Goal: Task Accomplishment & Management: Use online tool/utility

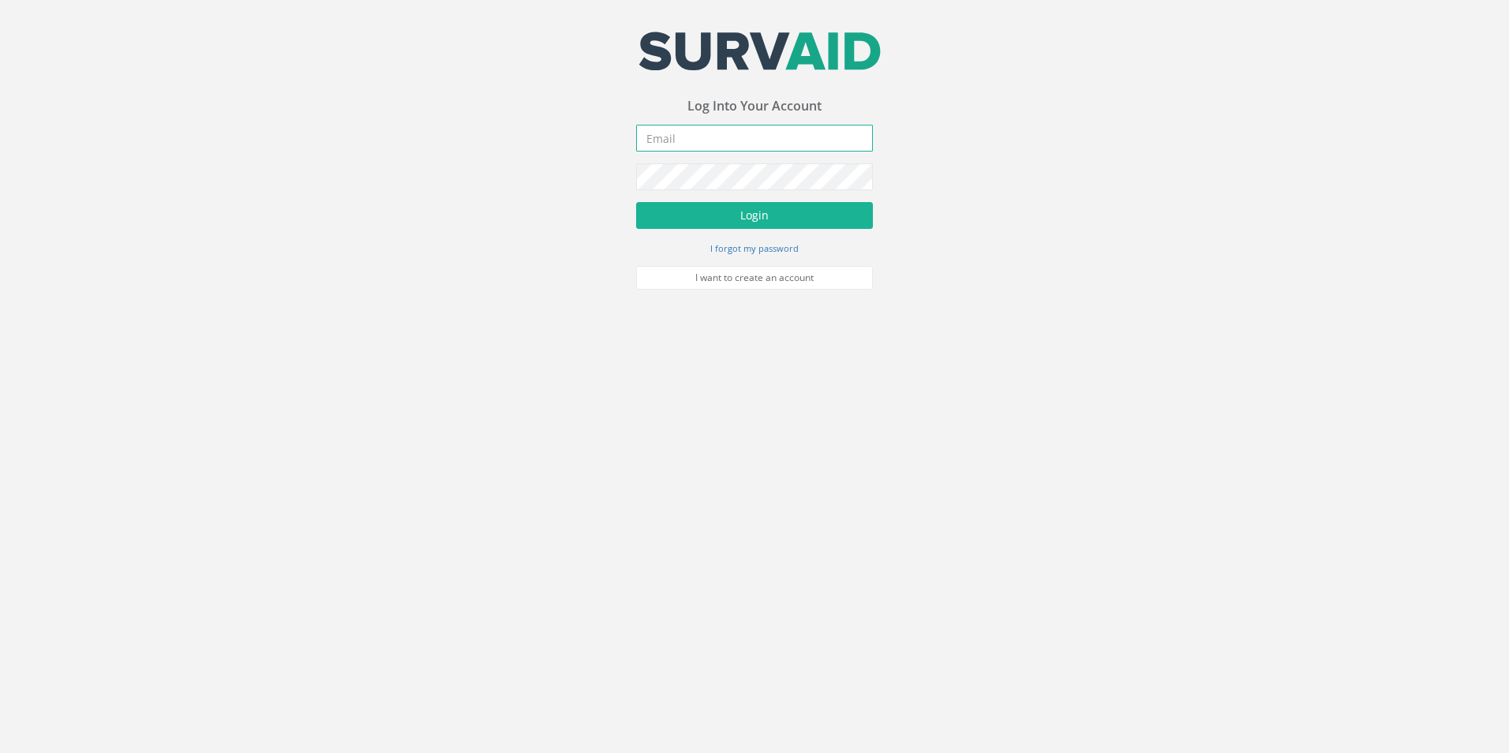
click at [725, 137] on input "email" at bounding box center [754, 138] width 237 height 27
click at [730, 142] on input "email" at bounding box center [754, 138] width 237 height 27
type input "g"
type input "[EMAIL_ADDRESS][DOMAIN_NAME]"
click at [636, 202] on button "Login" at bounding box center [754, 215] width 237 height 27
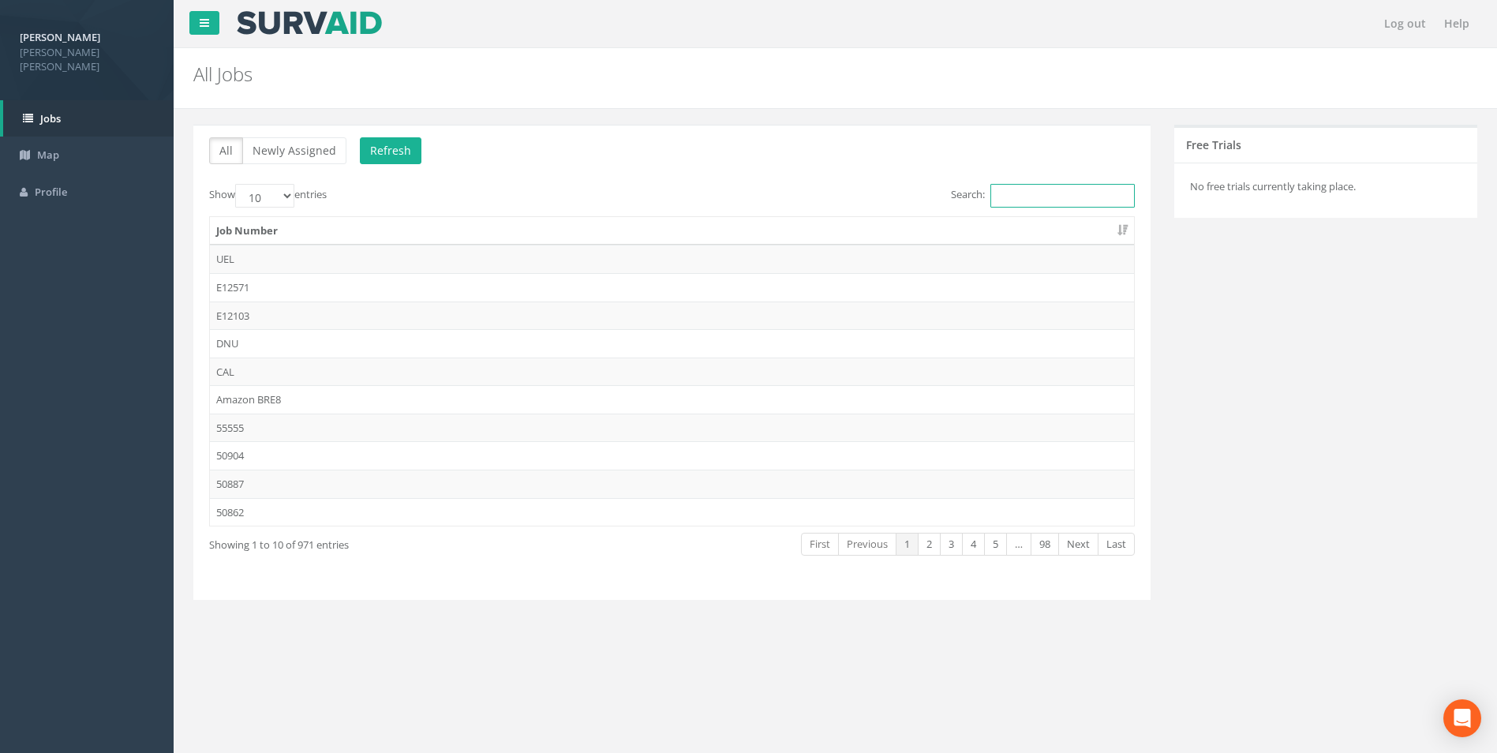
click at [1039, 195] on input "Search:" at bounding box center [1062, 196] width 144 height 24
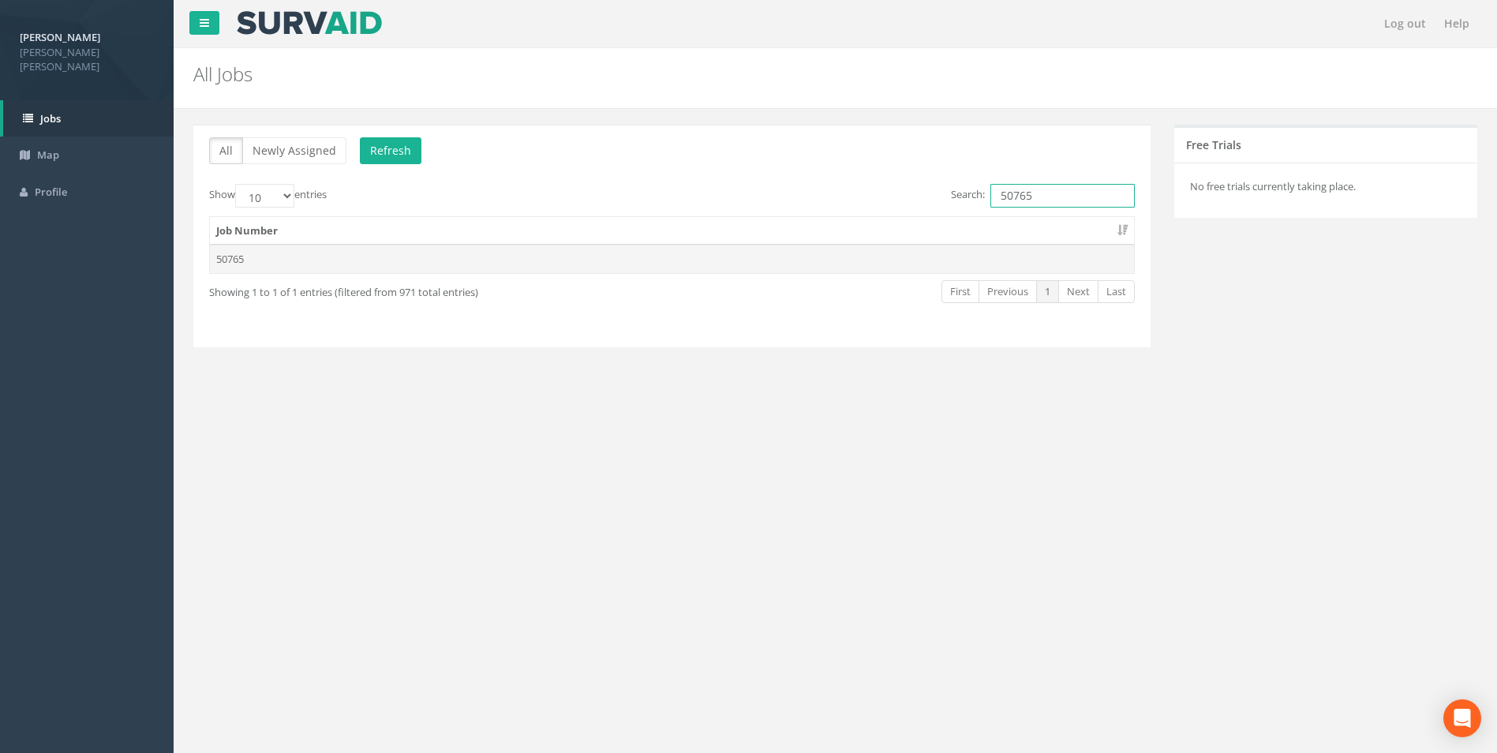
type input "50765"
click at [264, 268] on td "50765" at bounding box center [672, 259] width 924 height 28
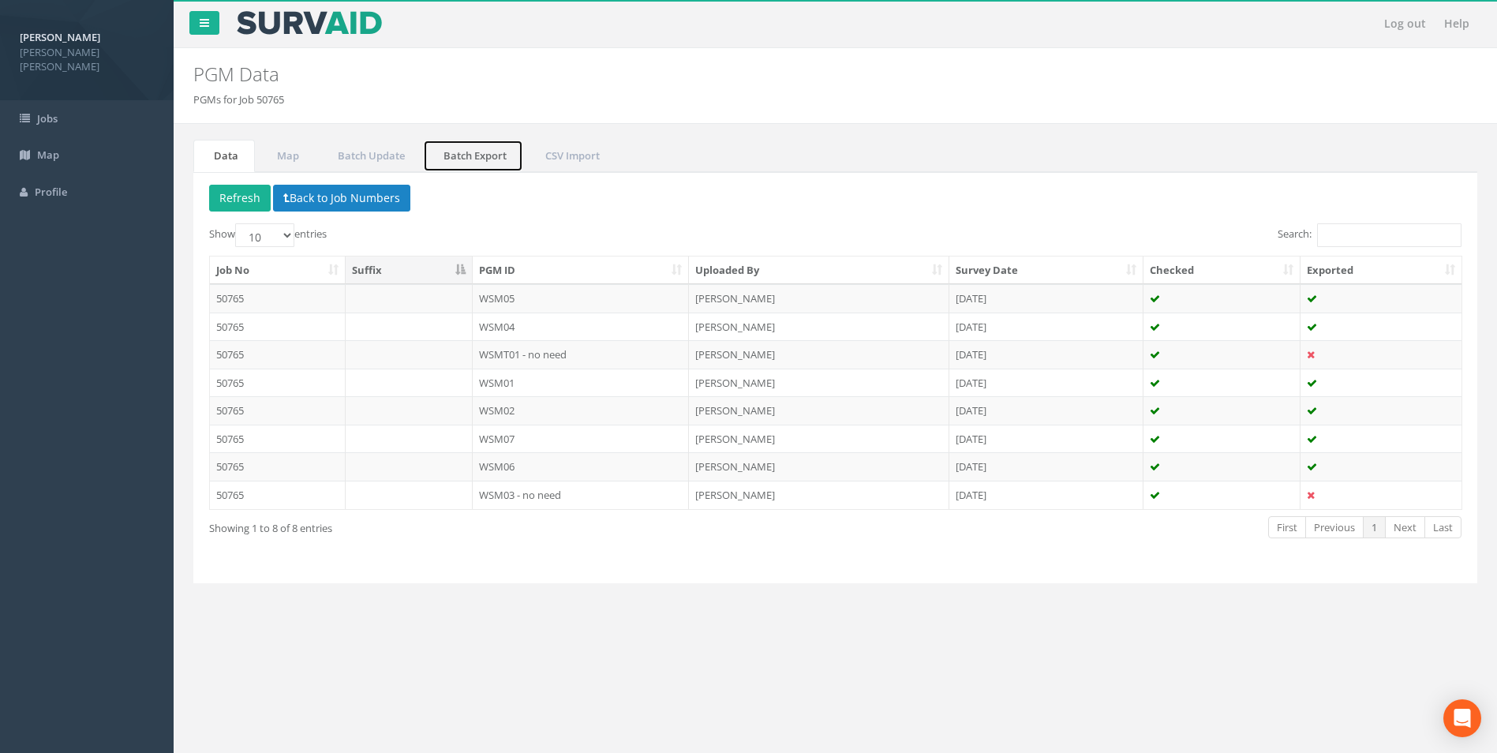
click at [481, 159] on link "Batch Export" at bounding box center [473, 156] width 100 height 32
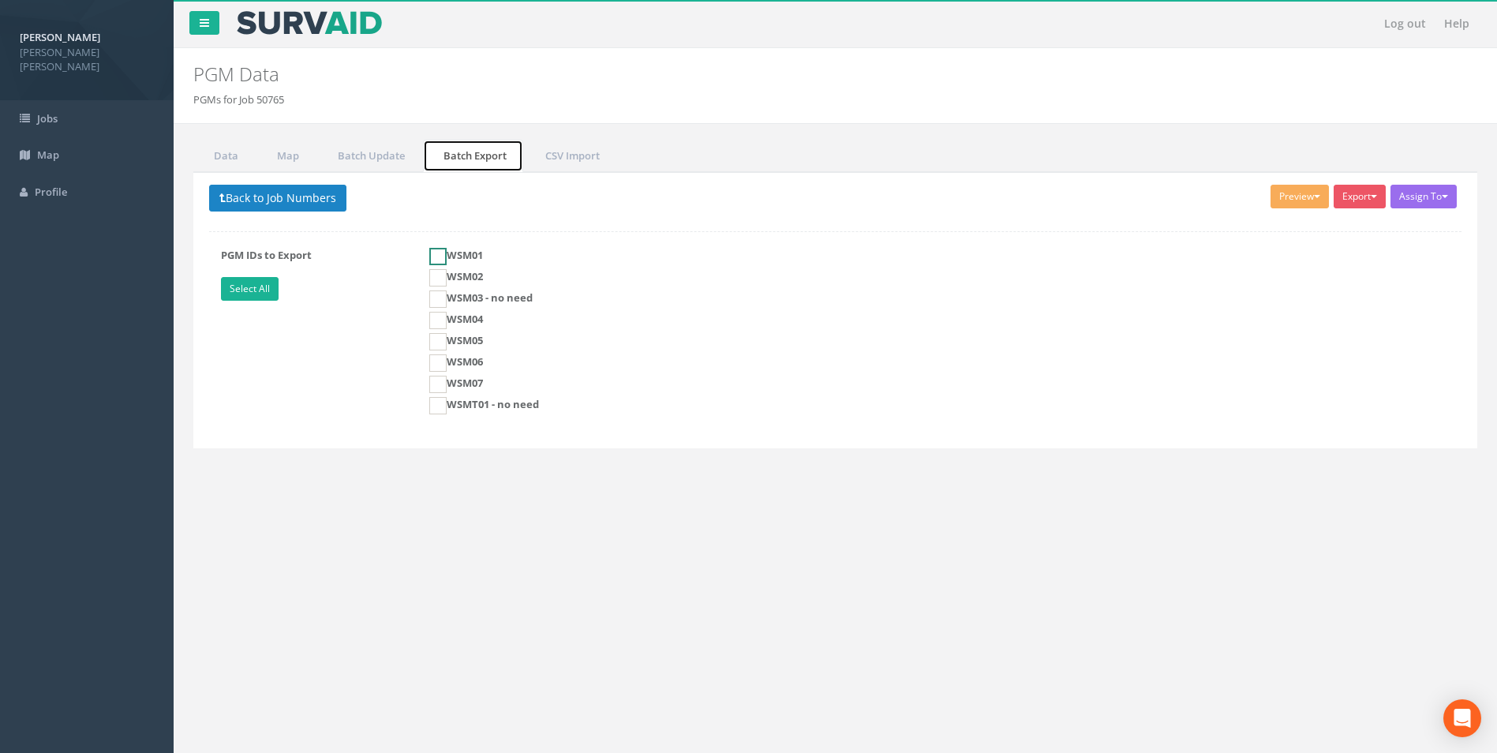
click at [443, 253] on ins at bounding box center [437, 256] width 17 height 17
checkbox input "true"
click at [435, 273] on ins at bounding box center [437, 277] width 17 height 17
checkbox input "true"
click at [442, 320] on ins at bounding box center [437, 320] width 17 height 17
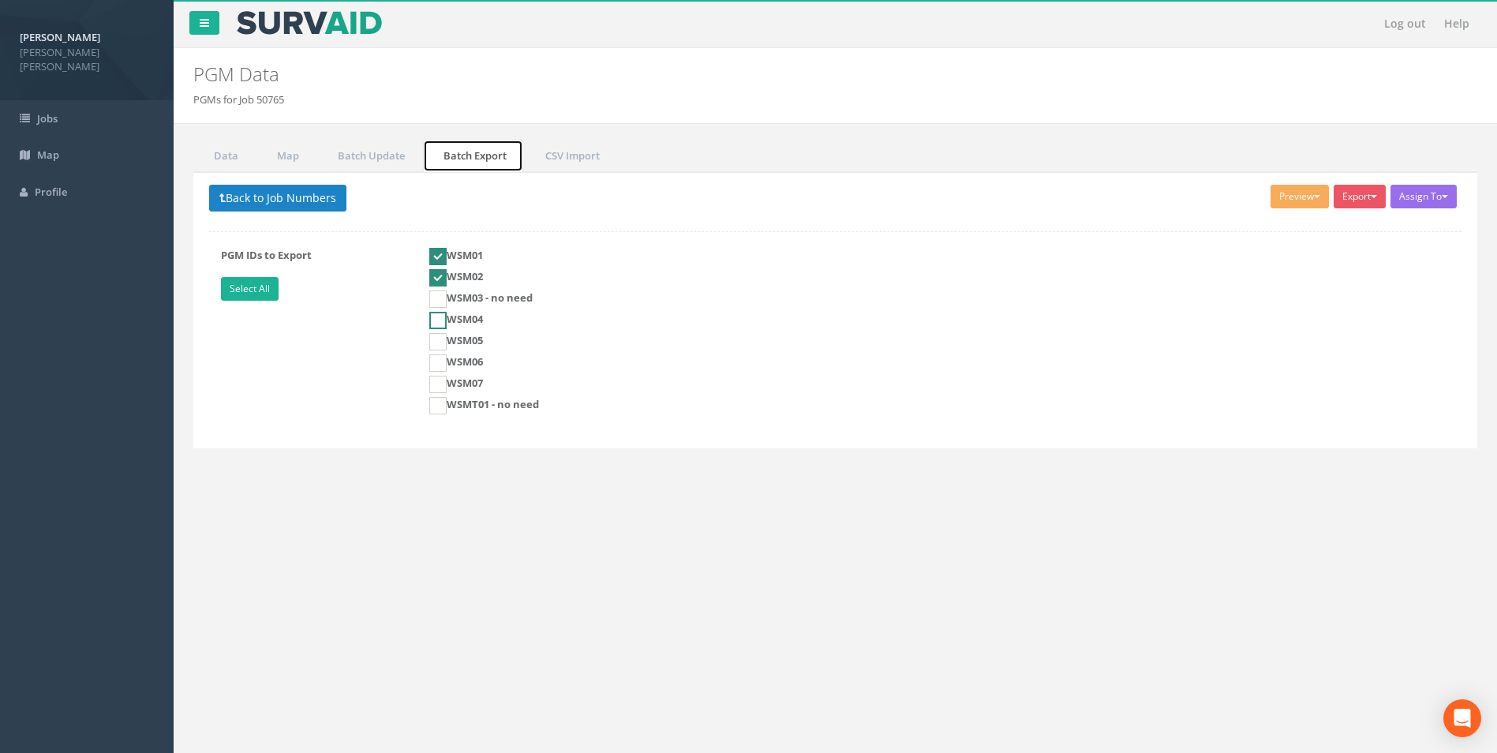
checkbox input "true"
click at [433, 343] on ins at bounding box center [437, 341] width 17 height 17
checkbox input "true"
click at [435, 361] on ins at bounding box center [437, 362] width 17 height 17
checkbox input "true"
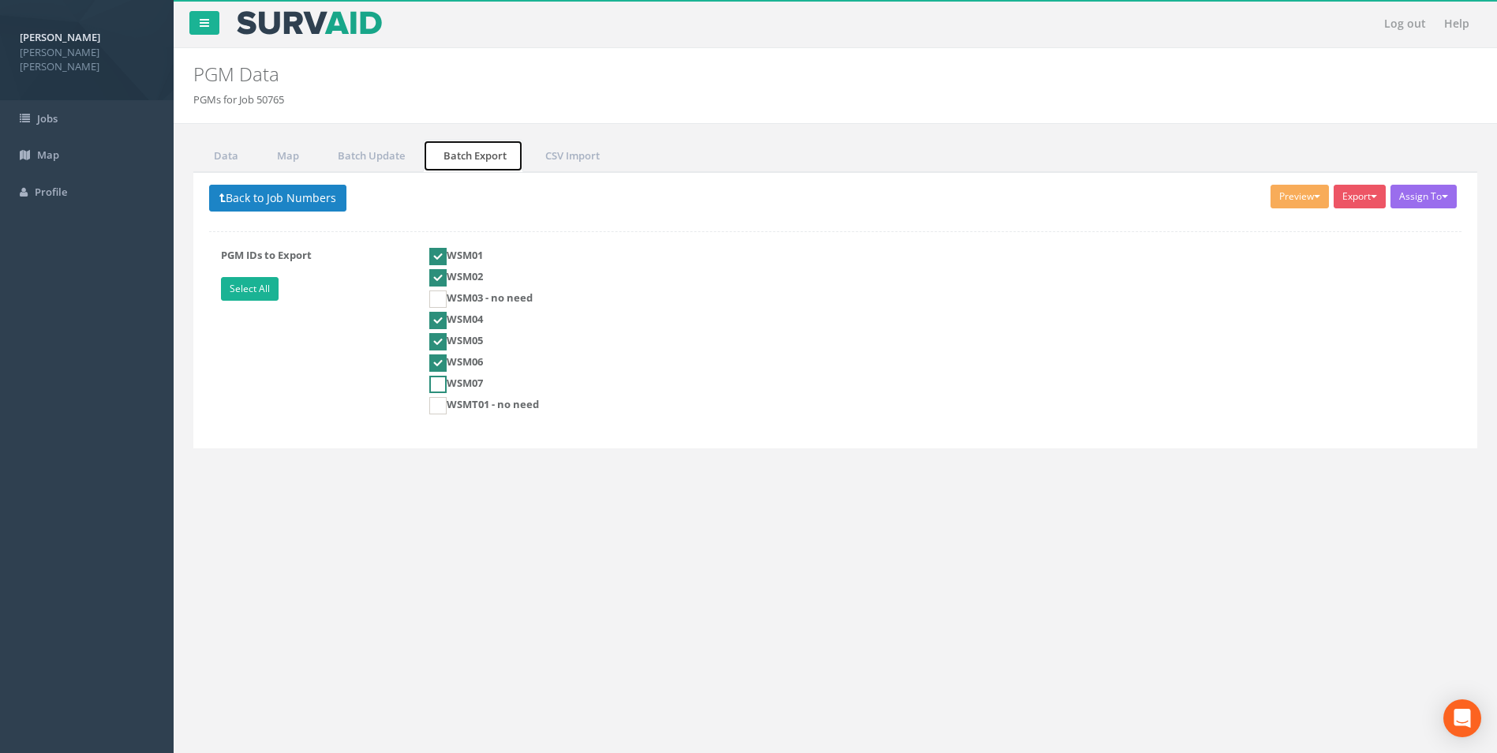
click at [432, 380] on ins at bounding box center [437, 384] width 17 height 17
checkbox input "true"
click at [1368, 193] on button "Export" at bounding box center [1360, 197] width 52 height 24
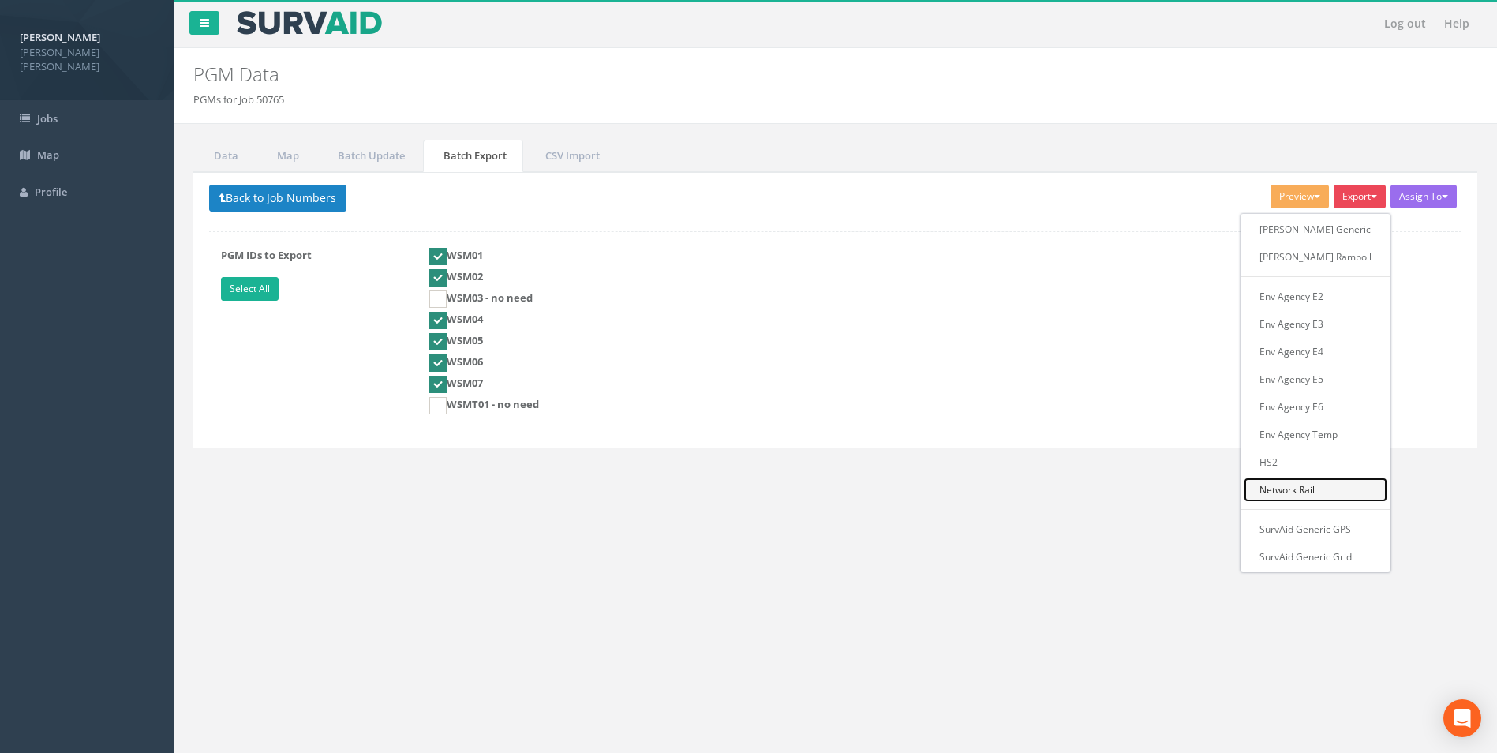
click at [1296, 492] on link "Network Rail" at bounding box center [1316, 489] width 144 height 24
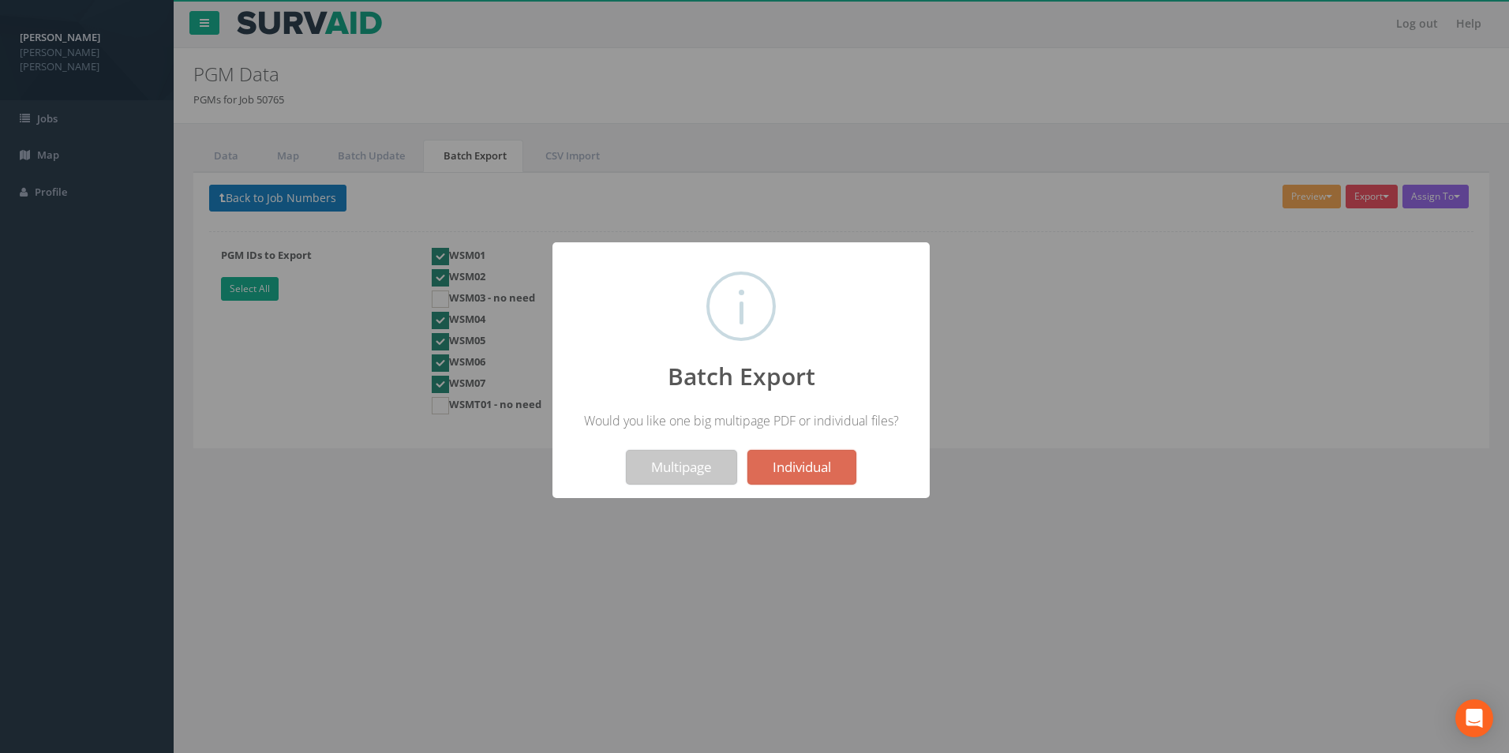
click at [692, 466] on button "Multipage" at bounding box center [681, 467] width 111 height 35
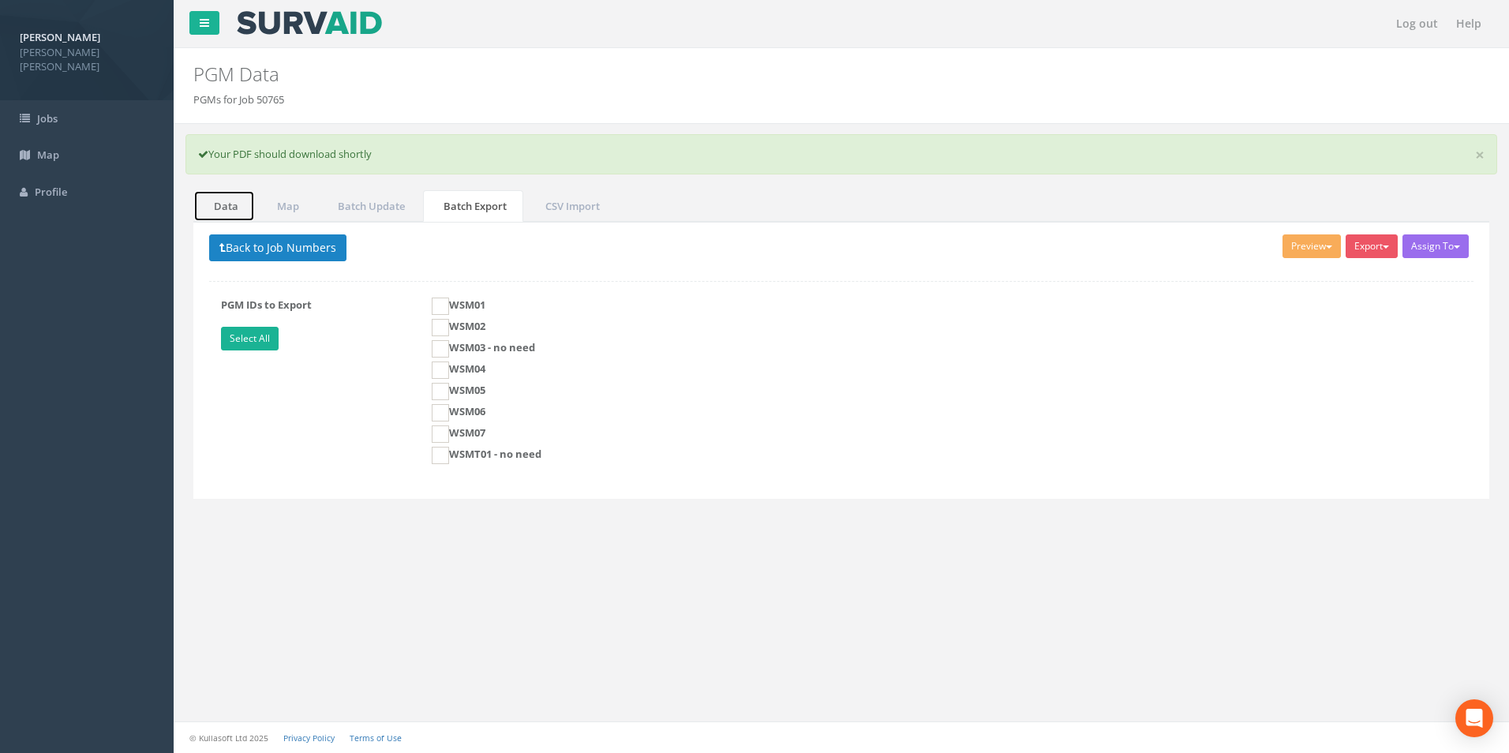
click at [224, 211] on link "Data" at bounding box center [224, 206] width 62 height 32
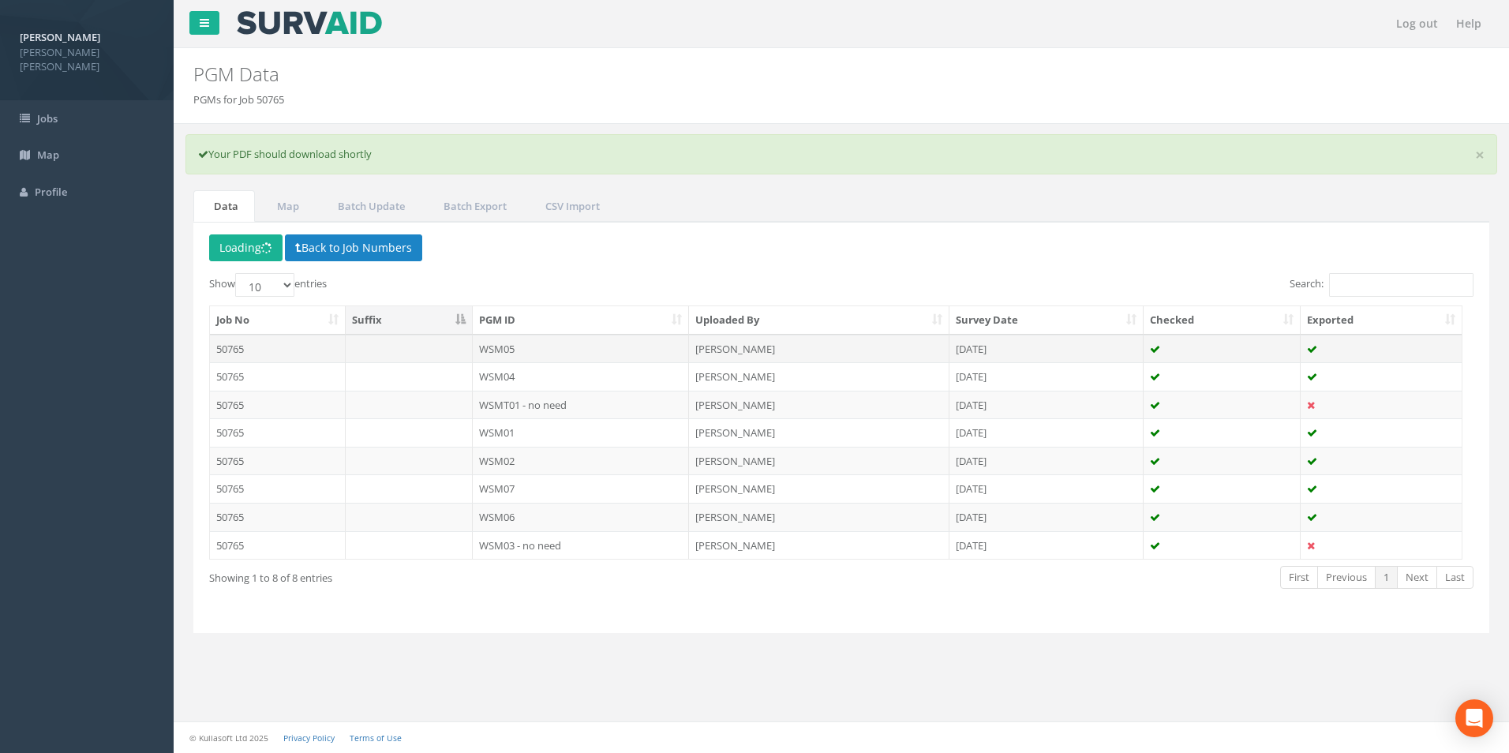
click at [505, 345] on td "WSM05" at bounding box center [581, 349] width 217 height 28
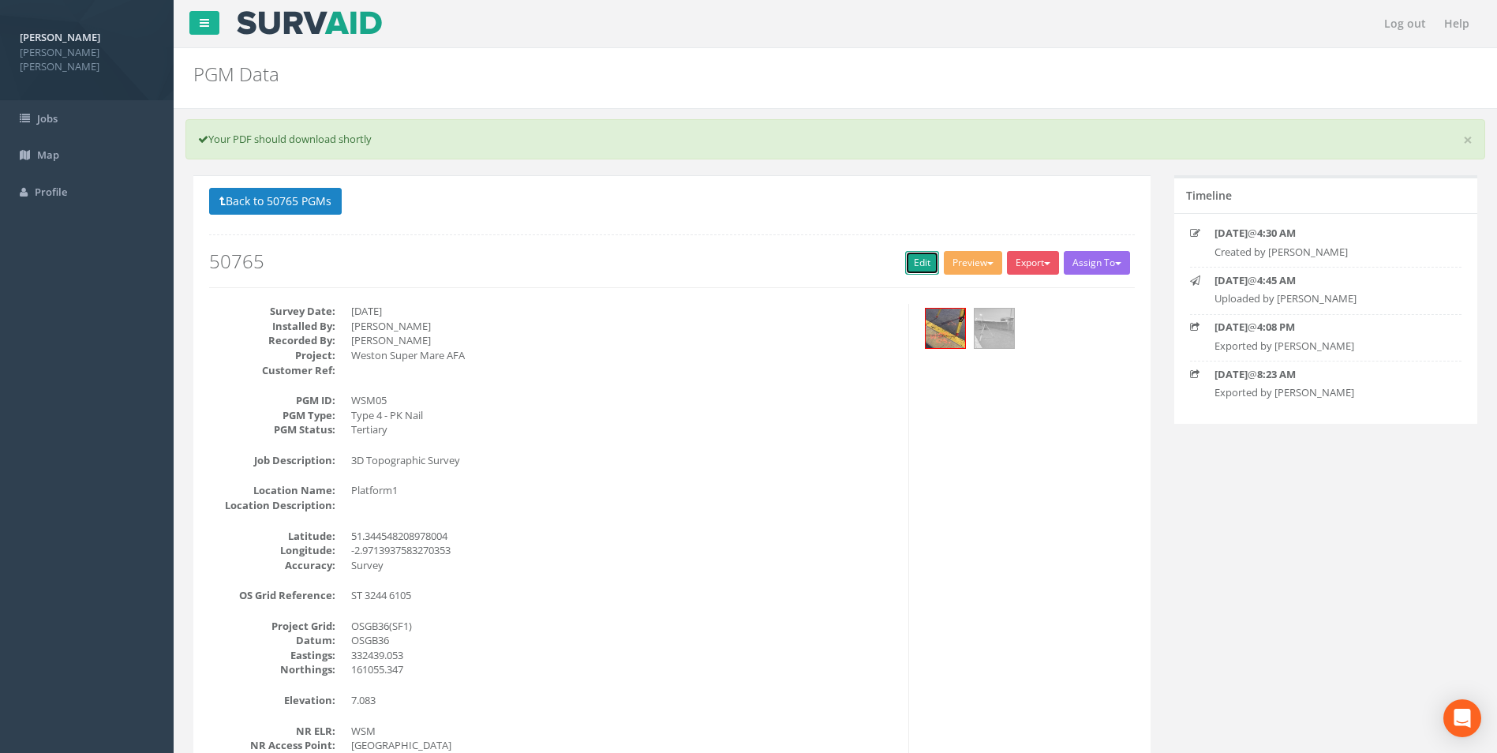
click at [909, 266] on link "Edit" at bounding box center [922, 263] width 34 height 24
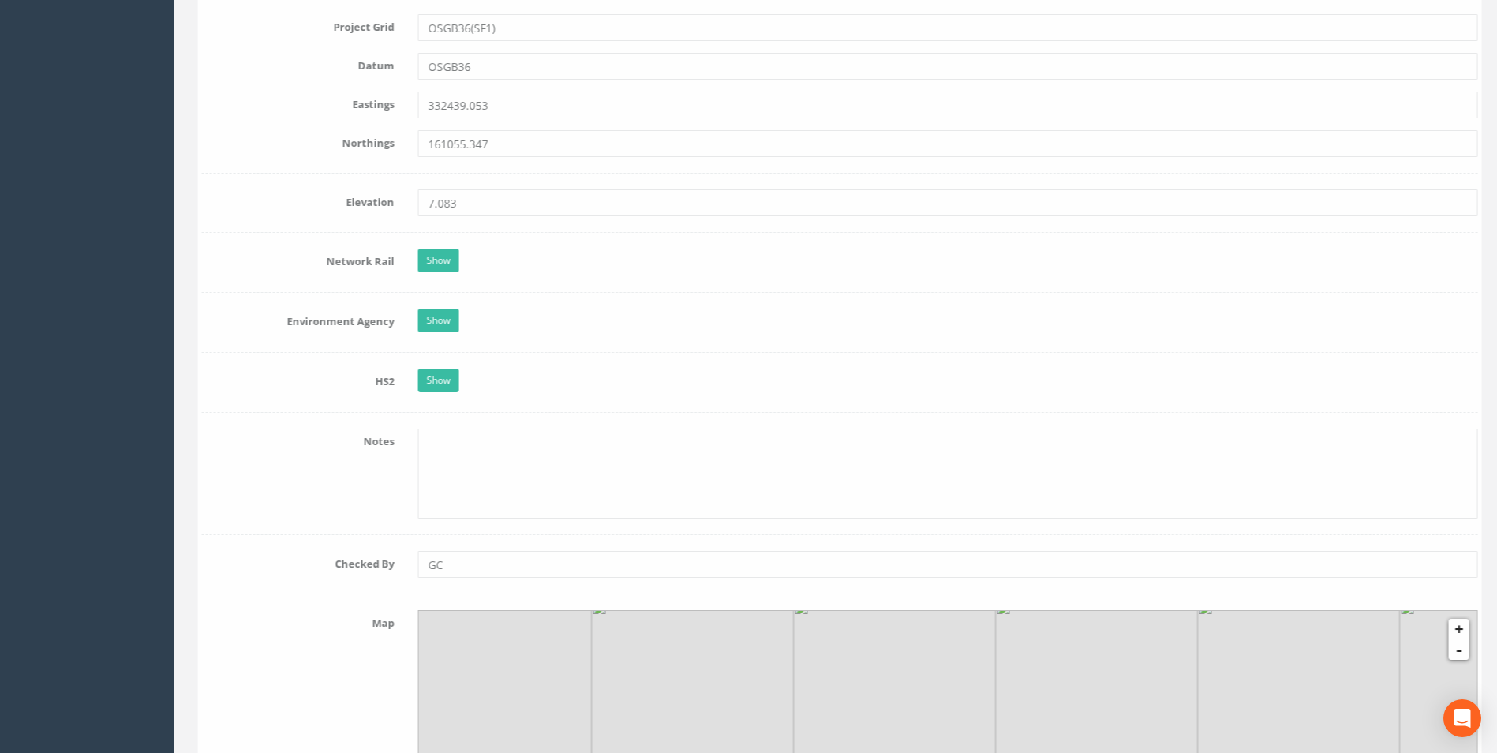
scroll to position [1263, 0]
click at [436, 261] on link "Show" at bounding box center [434, 260] width 41 height 24
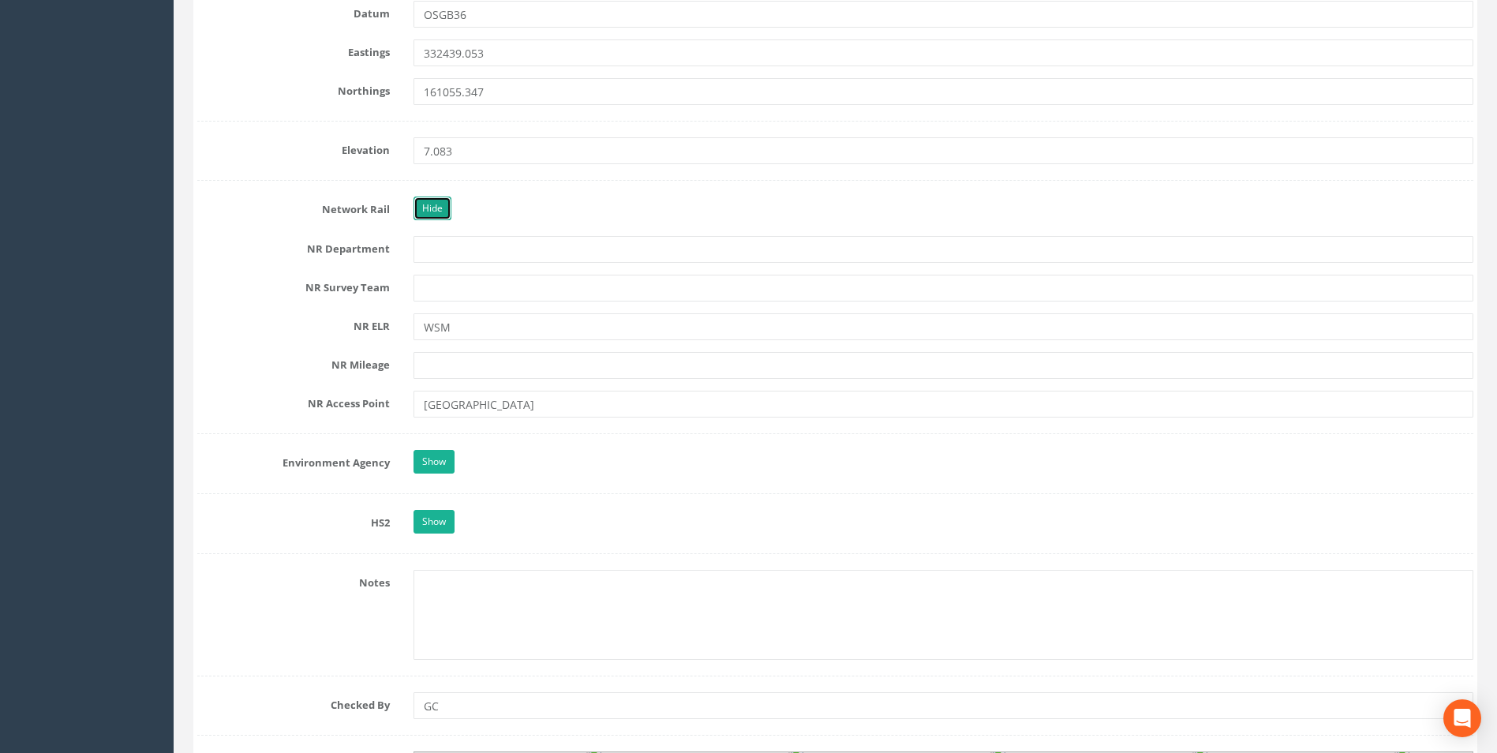
scroll to position [1342, 0]
